Goal: Find contact information: Find contact information

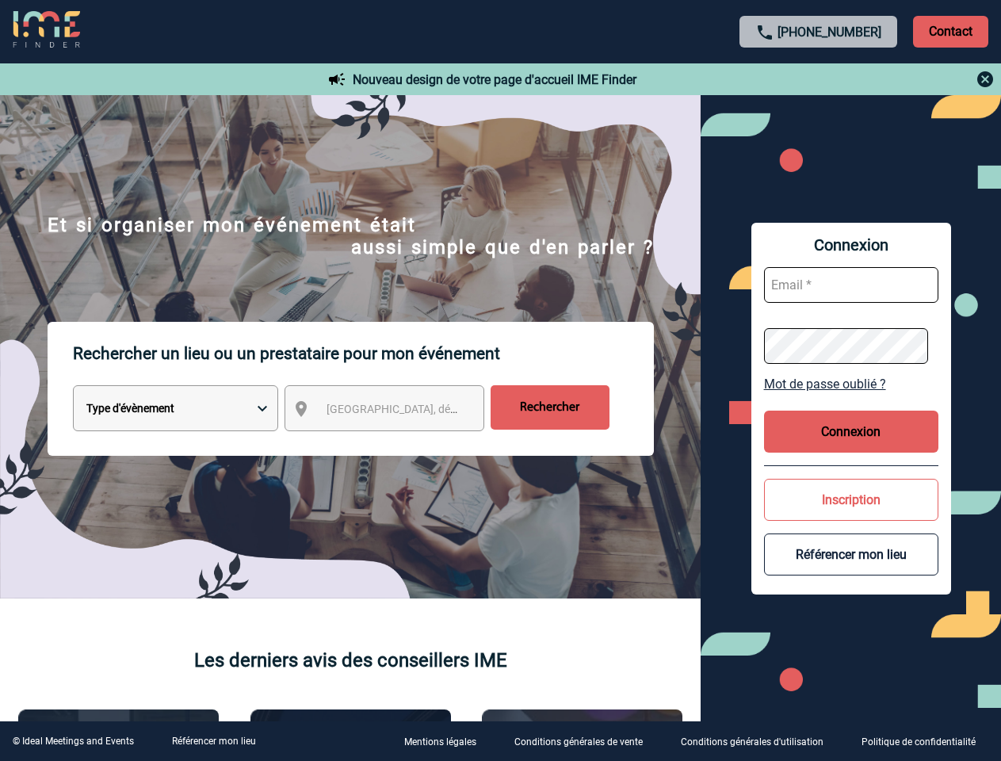
click at [500, 381] on p "Rechercher un lieu ou un prestataire pour mon événement" at bounding box center [363, 353] width 581 height 63
click at [951, 31] on p "Contact" at bounding box center [950, 32] width 75 height 32
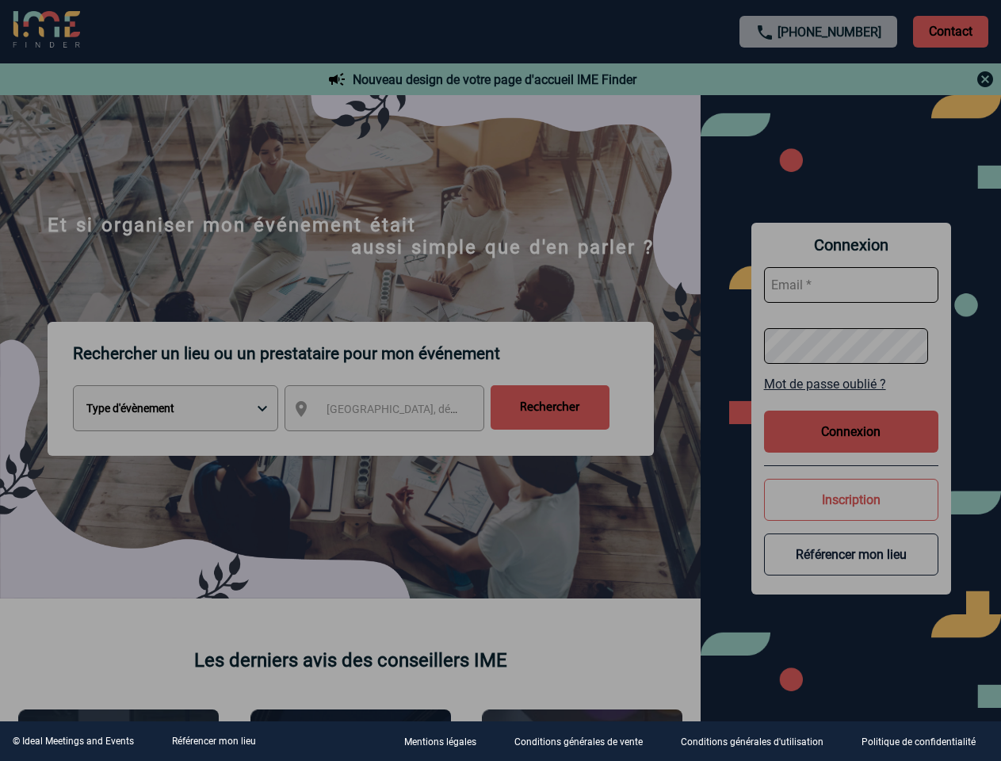
click at [819, 79] on div at bounding box center [500, 380] width 1001 height 761
click at [399, 411] on div at bounding box center [500, 380] width 1001 height 761
click at [851, 384] on div at bounding box center [500, 380] width 1001 height 761
click at [851, 431] on div at bounding box center [500, 380] width 1001 height 761
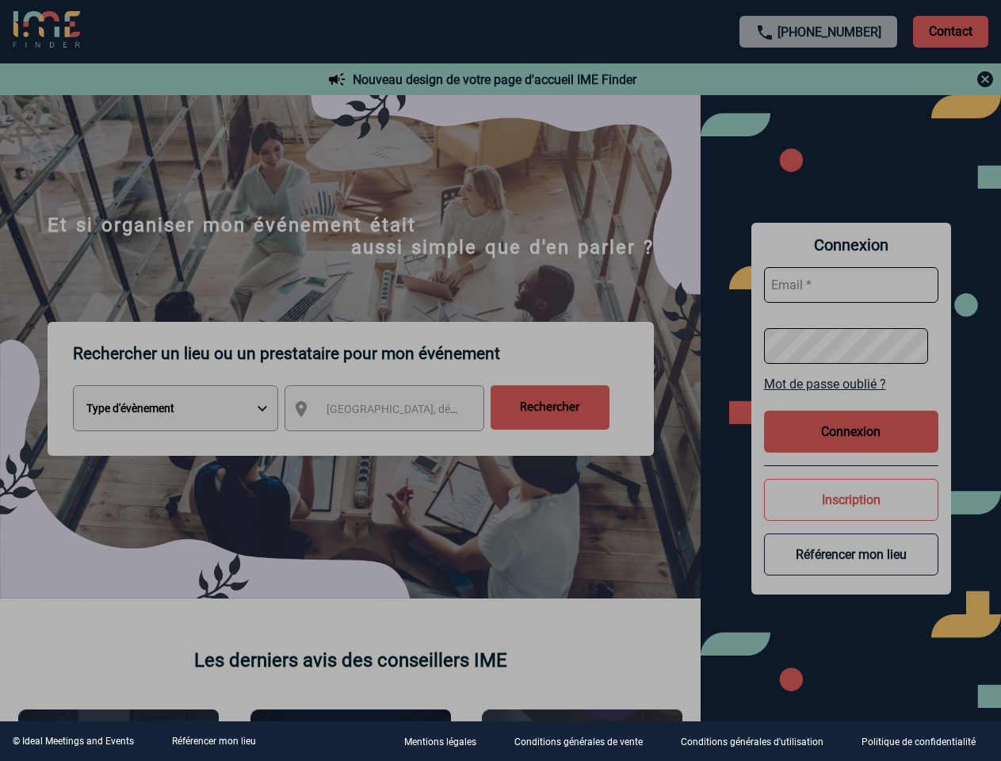
click at [851, 499] on body "[PHONE_NUMBER] Contact Contact Nouveau design de votre page d'accueil IME Finde…" at bounding box center [500, 380] width 1001 height 761
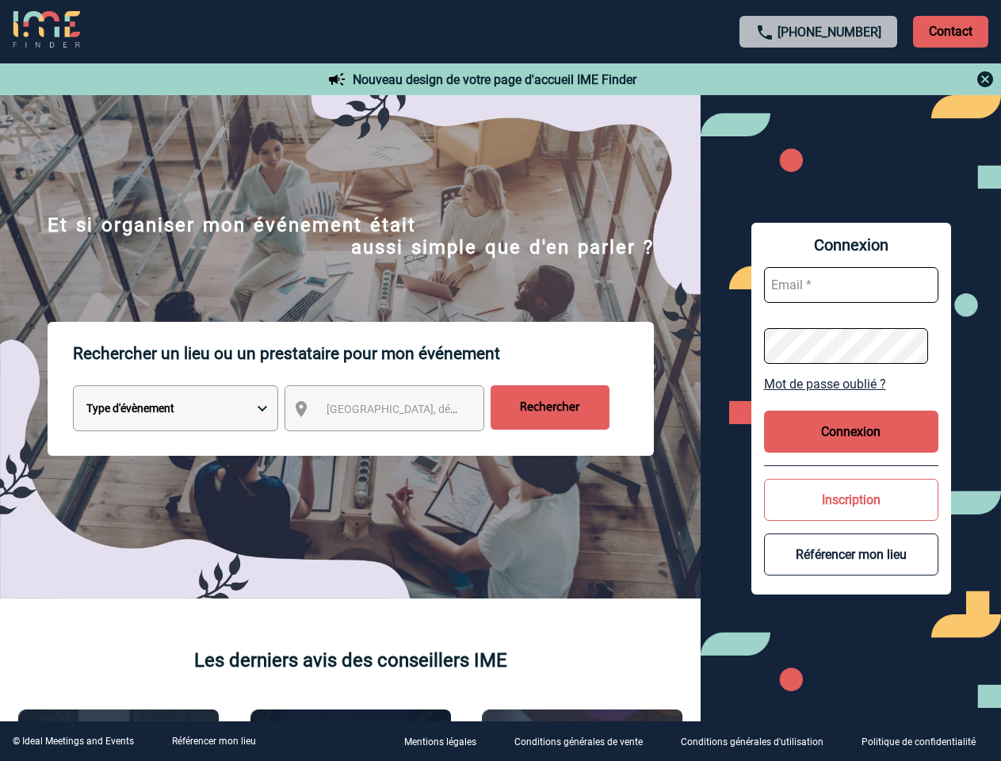
click at [851, 554] on button "Référencer mon lieu" at bounding box center [851, 555] width 174 height 42
click at [213, 741] on link "Référencer mon lieu" at bounding box center [214, 741] width 84 height 11
